Goal: Transaction & Acquisition: Purchase product/service

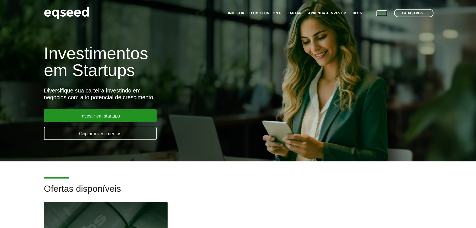
click at [385, 13] on link "Login" at bounding box center [381, 14] width 11 height 4
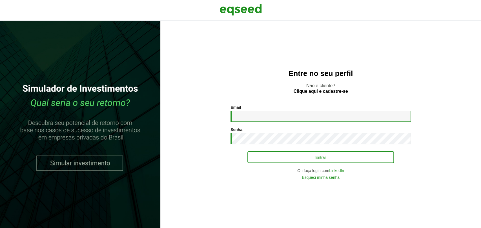
type input "**********"
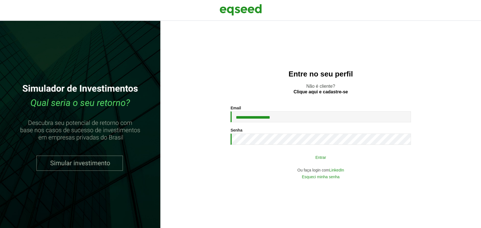
click at [258, 161] on button "Entrar" at bounding box center [320, 157] width 146 height 11
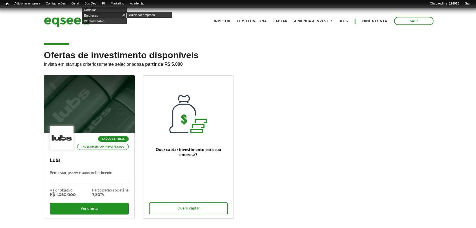
click at [99, 14] on link "Empresas" at bounding box center [104, 16] width 45 height 6
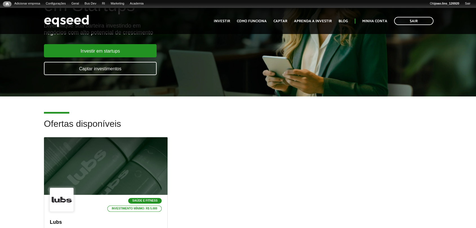
scroll to position [94, 0]
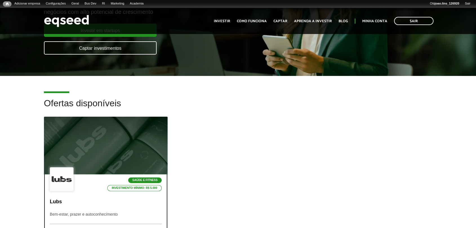
click at [57, 128] on div at bounding box center [106, 145] width 148 height 69
